Goal: Find specific page/section: Find specific page/section

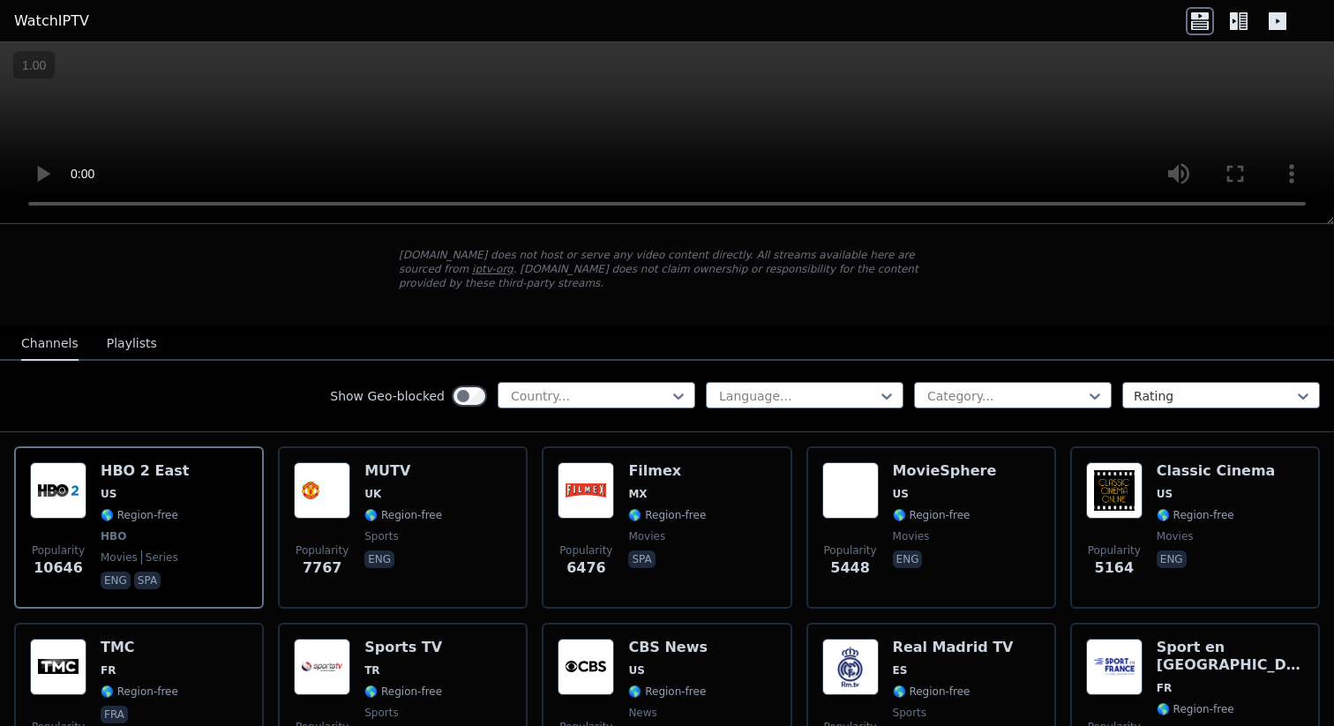
scroll to position [108, 0]
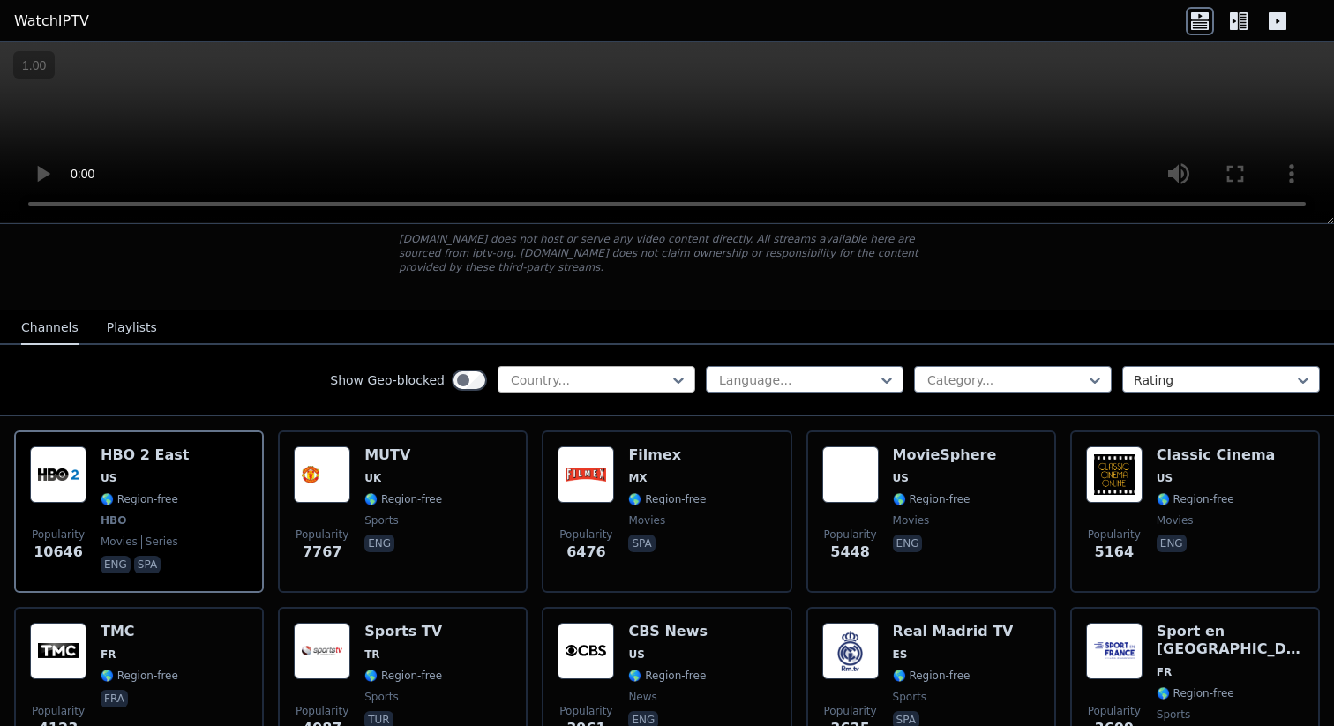
click at [587, 372] on div at bounding box center [589, 381] width 161 height 18
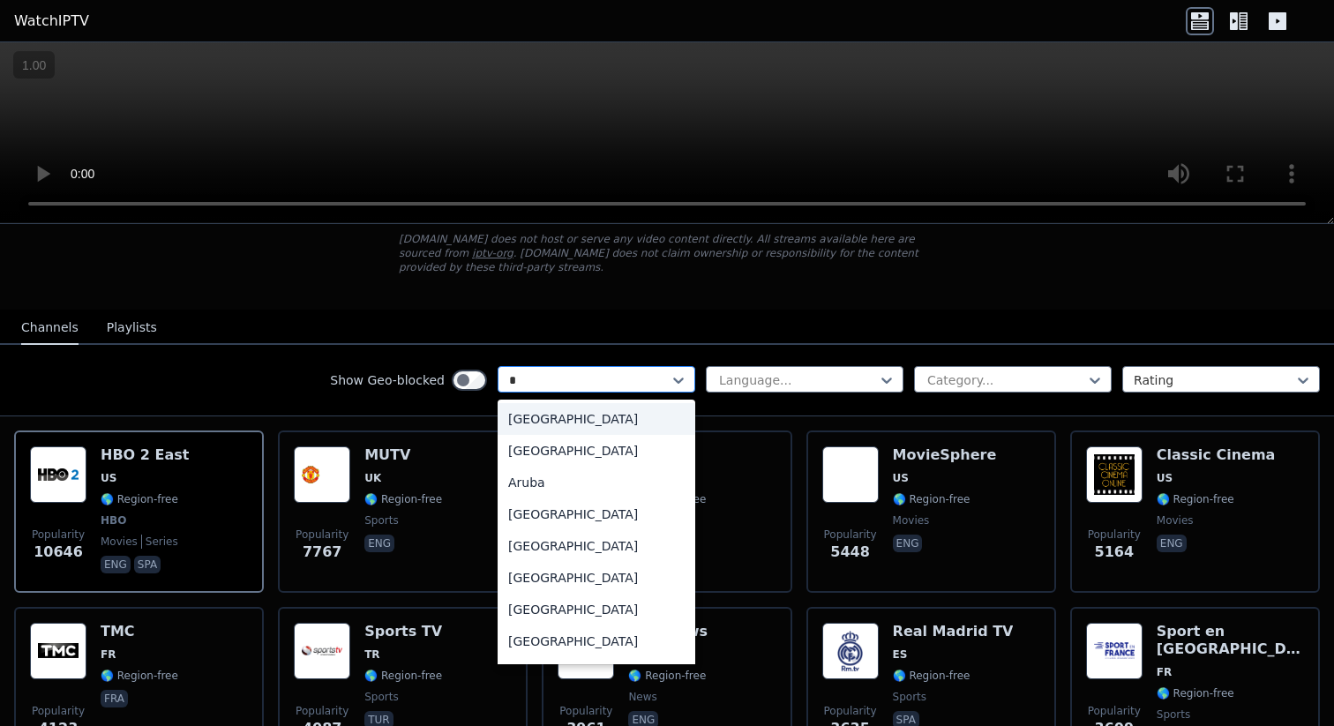
type input "**"
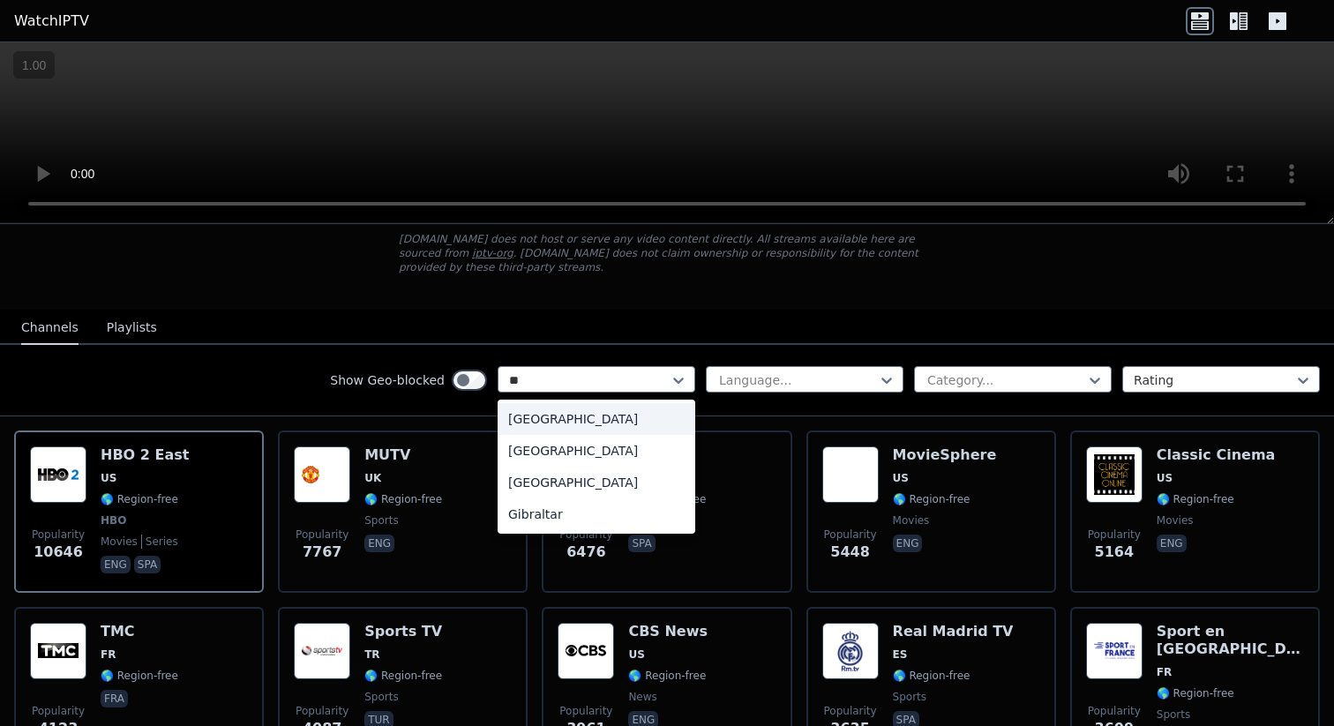
click at [569, 418] on div "[GEOGRAPHIC_DATA]" at bounding box center [597, 419] width 198 height 32
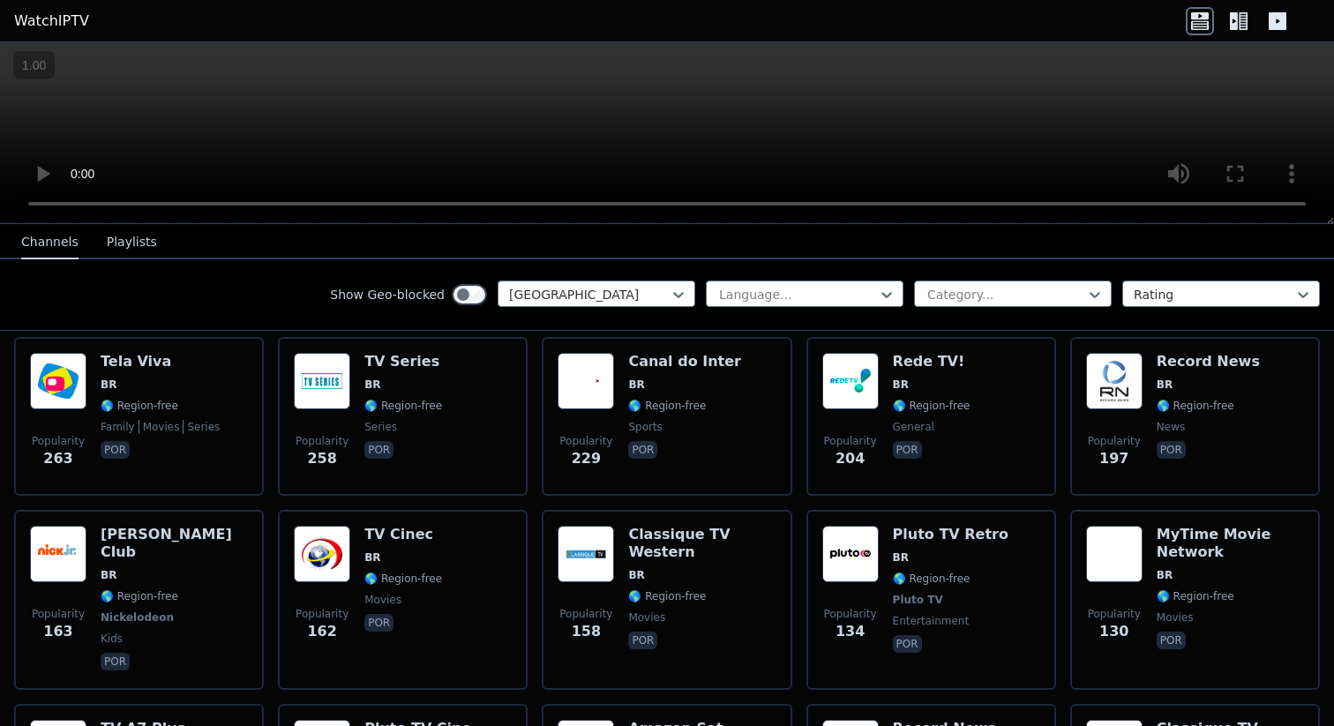
scroll to position [396, 0]
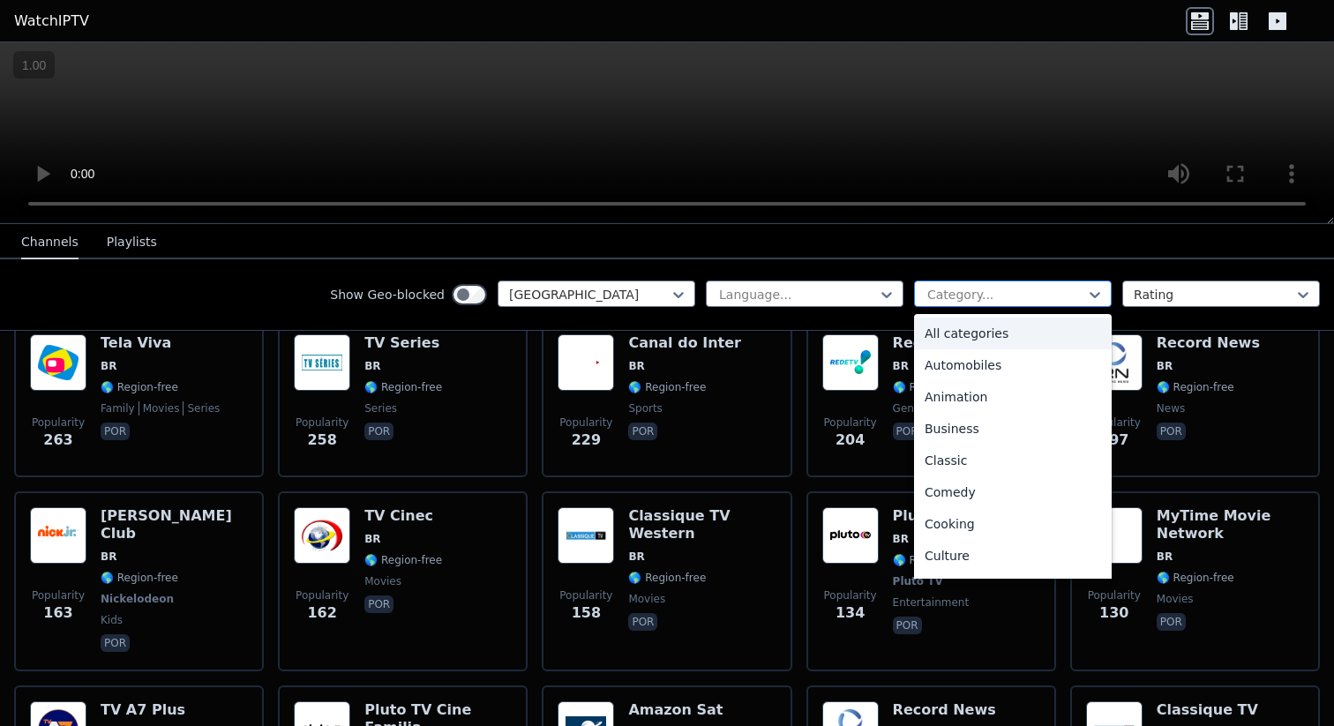
click at [936, 291] on div at bounding box center [1006, 295] width 161 height 18
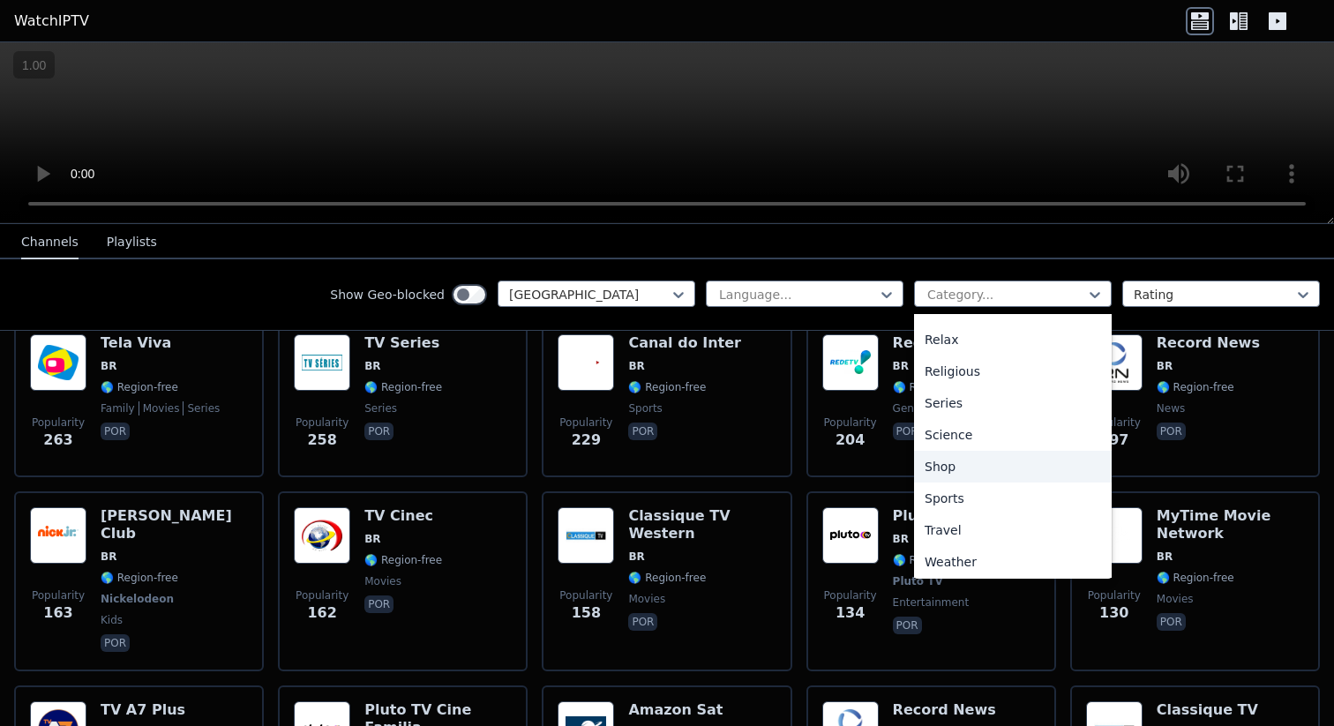
scroll to position [600, 0]
click at [952, 490] on div "Sports" at bounding box center [1013, 496] width 198 height 32
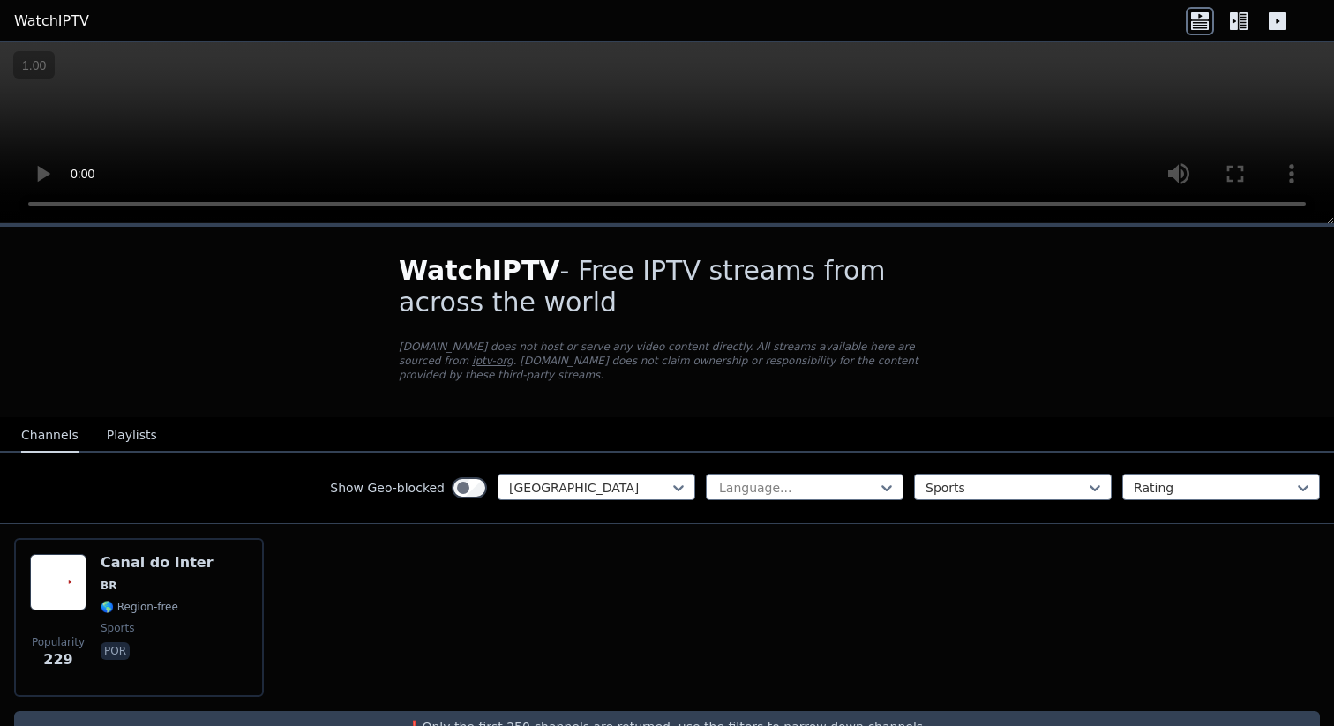
scroll to position [44, 0]
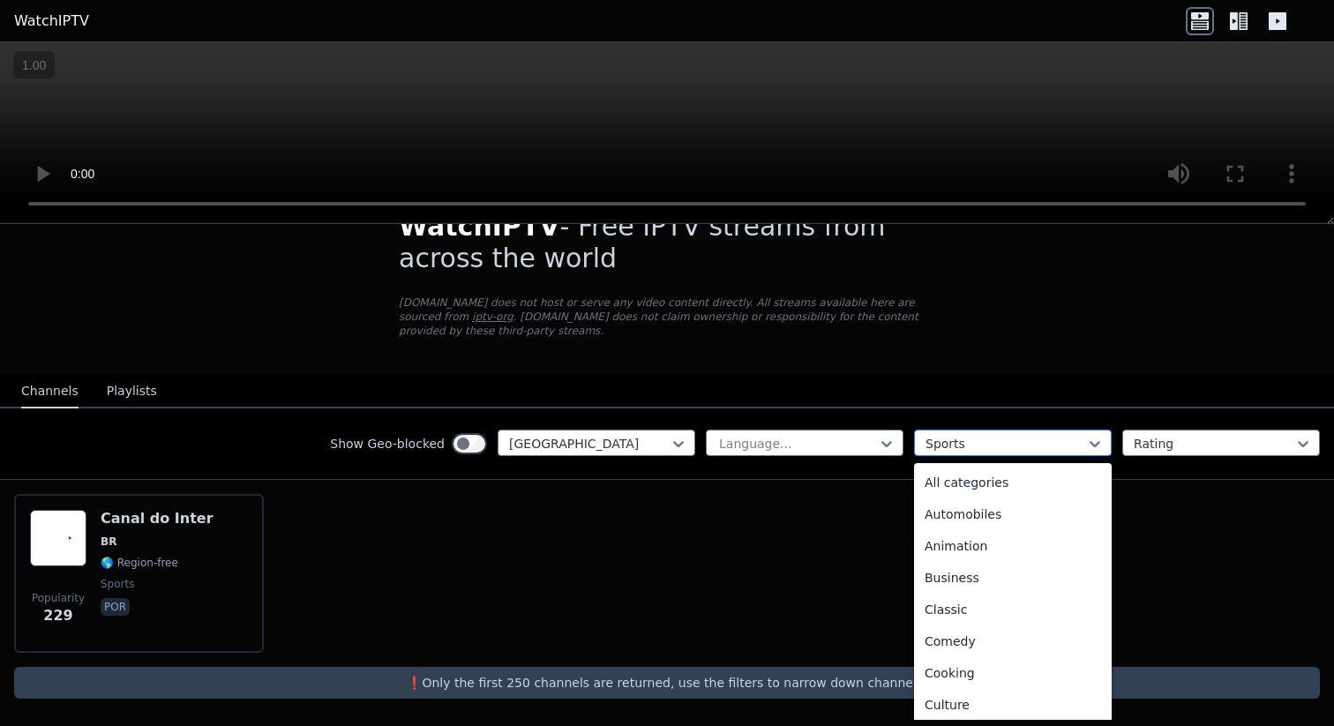
click at [946, 440] on div at bounding box center [1006, 444] width 161 height 18
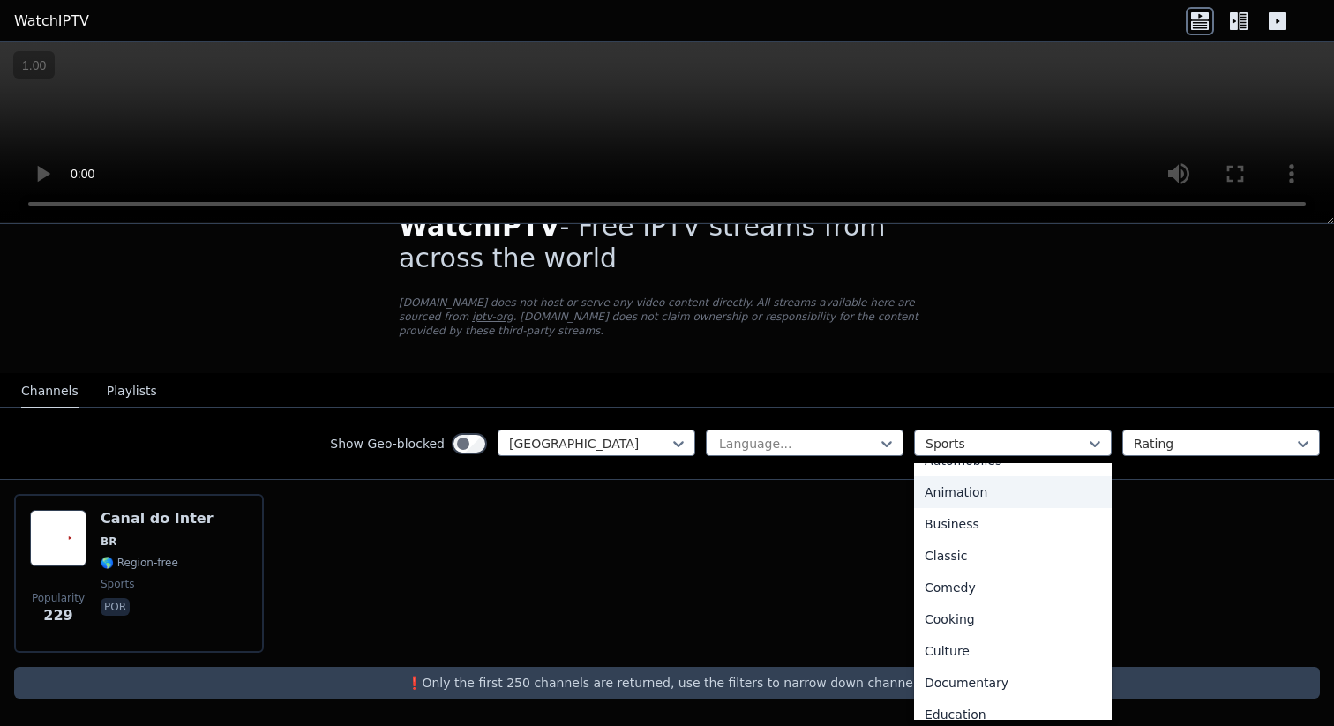
scroll to position [0, 0]
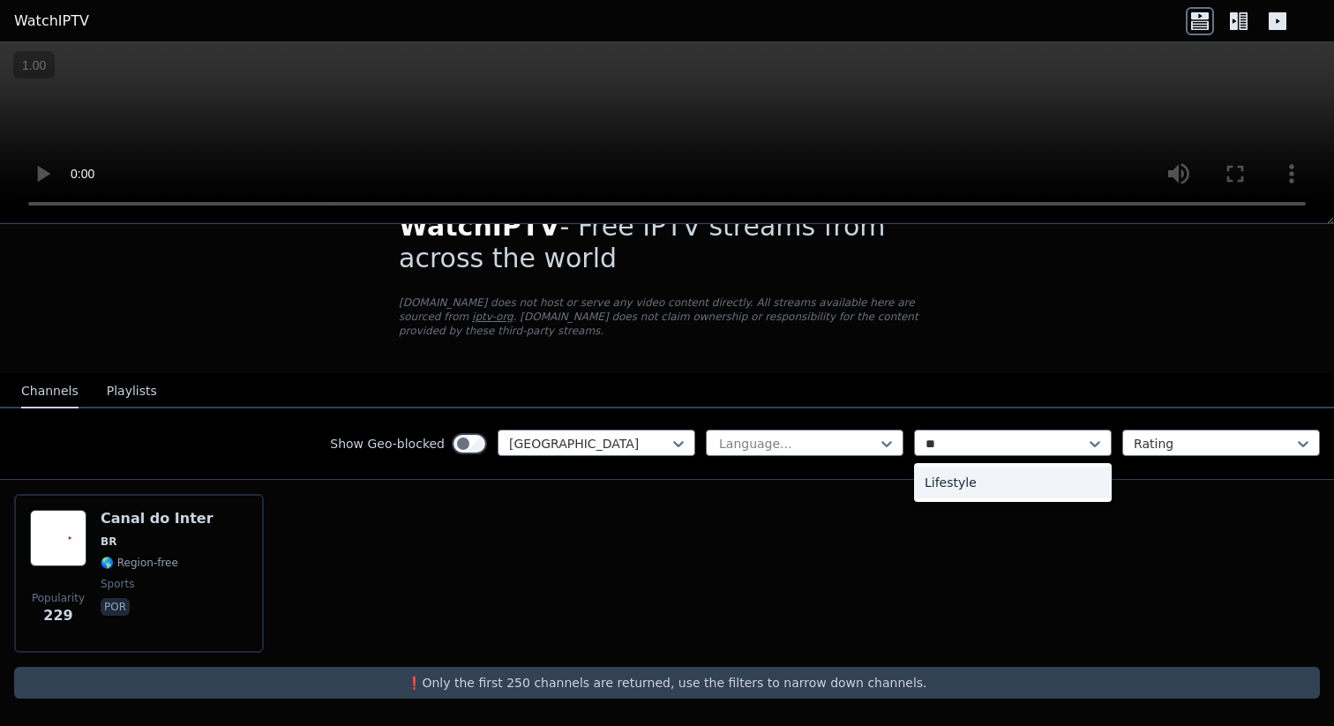
type input "*"
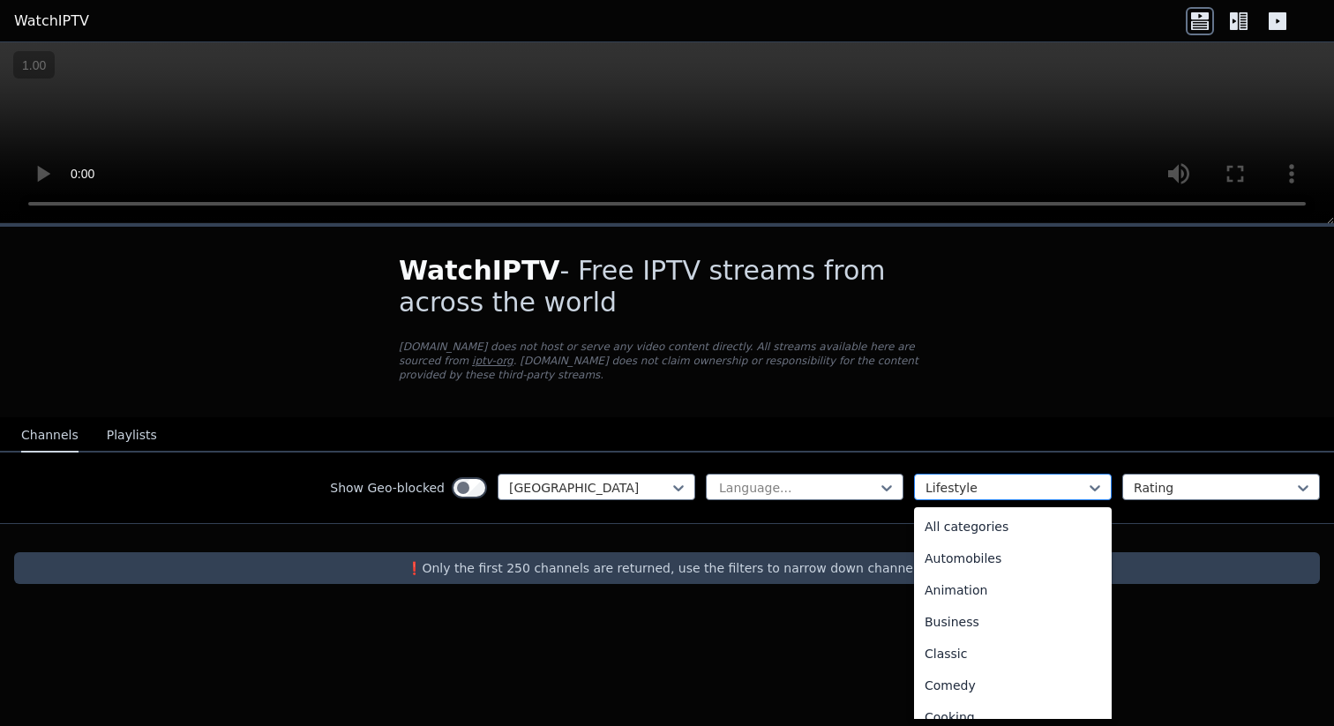
scroll to position [226, 0]
click at [938, 493] on div at bounding box center [1006, 488] width 161 height 18
click at [1010, 540] on div "All categories" at bounding box center [1013, 527] width 198 height 32
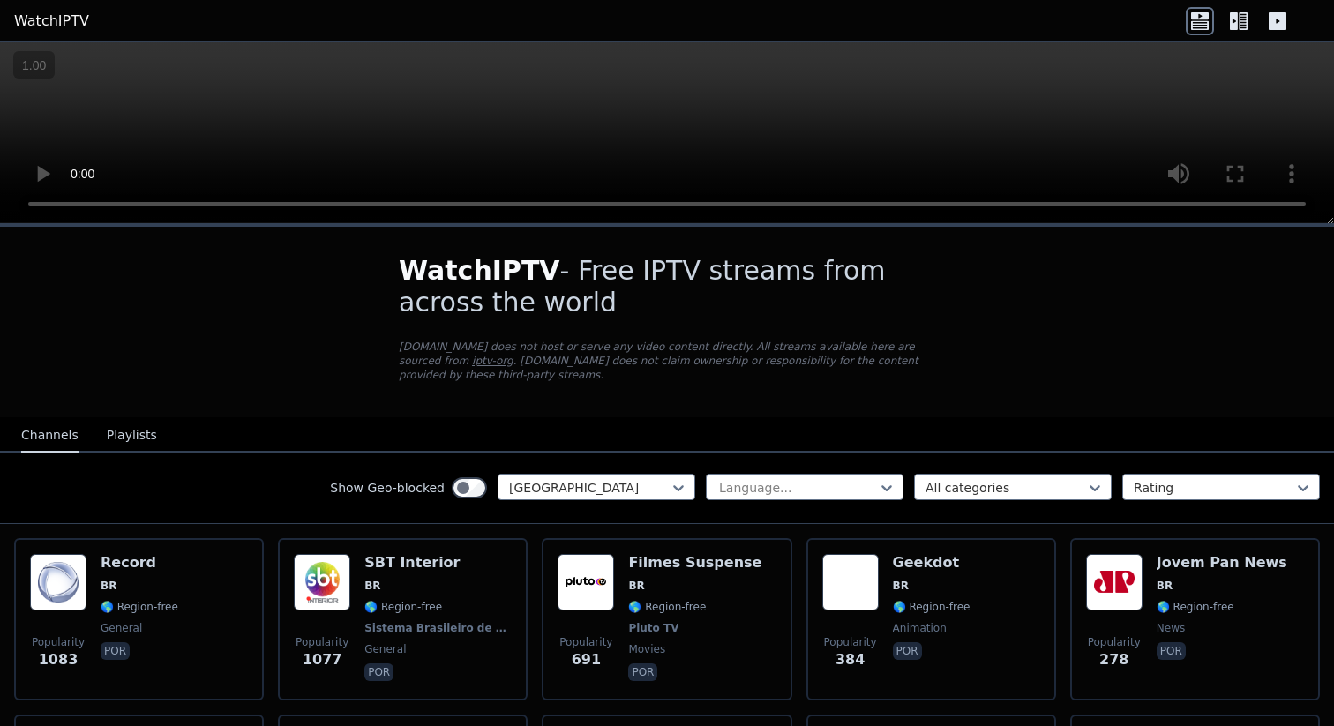
click at [128, 447] on button "Playlists" at bounding box center [132, 436] width 50 height 34
